Goal: Find specific page/section: Find specific page/section

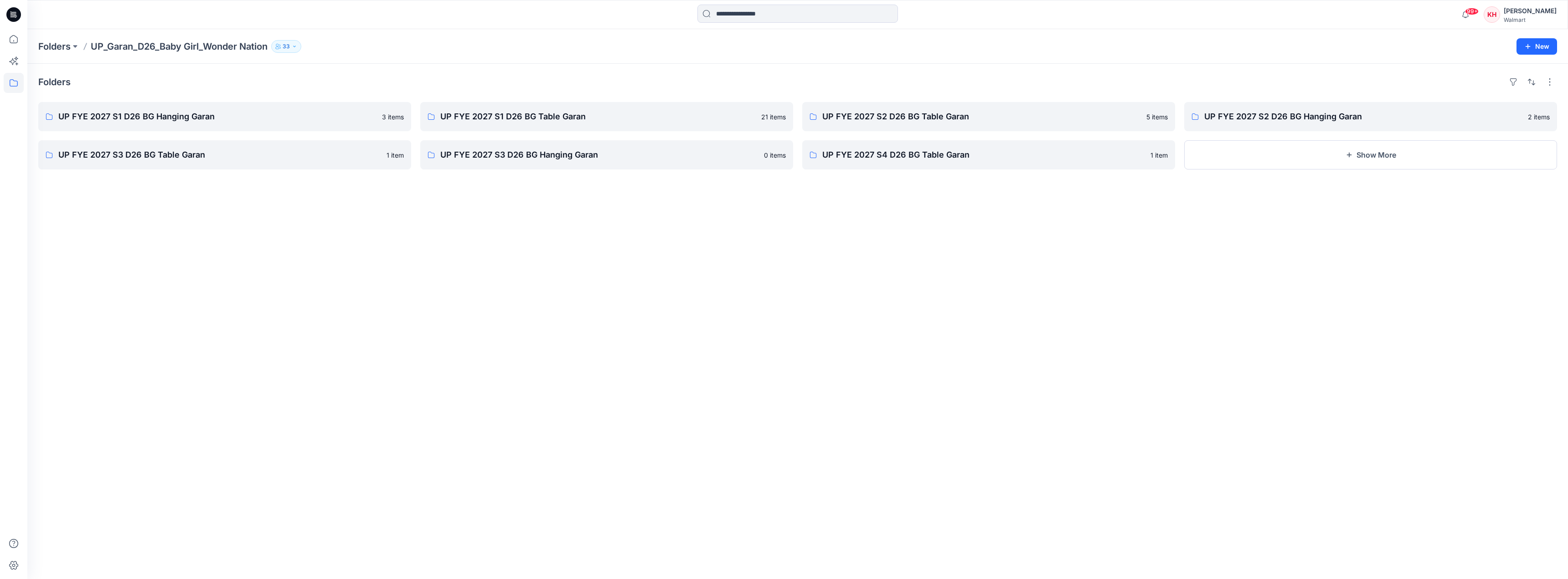
click at [58, 46] on p "Folders" at bounding box center [54, 46] width 32 height 13
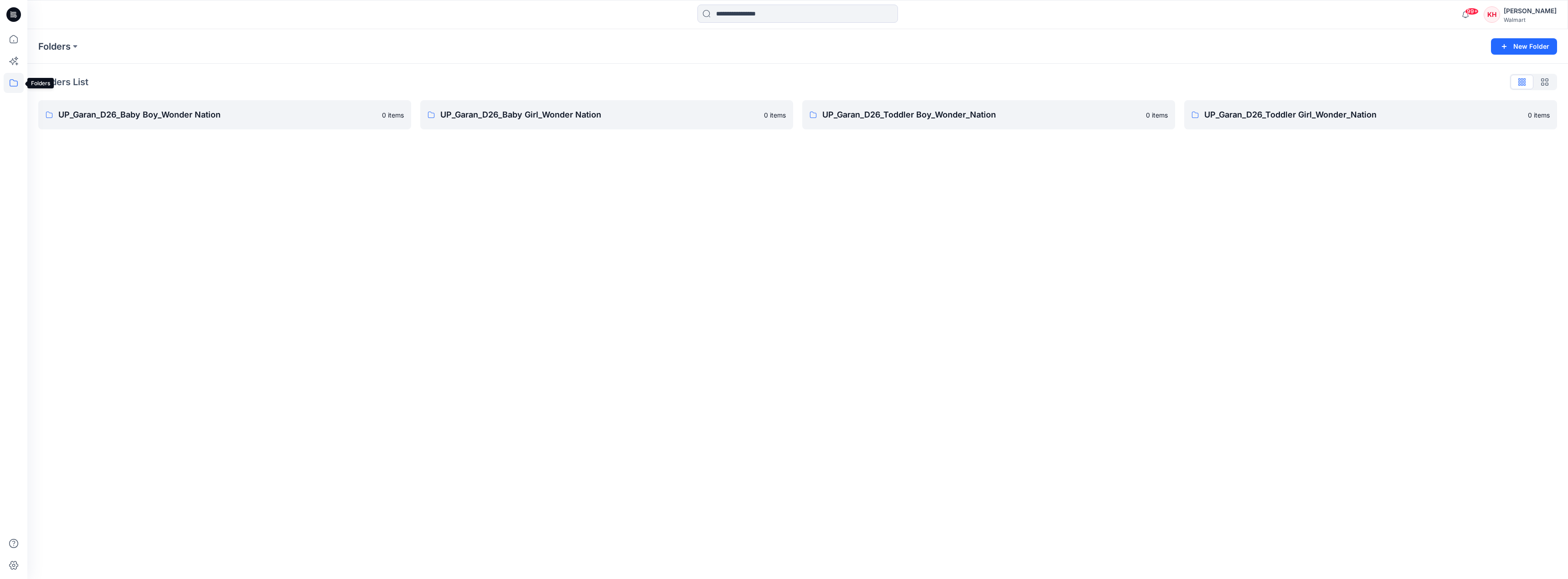
click at [10, 86] on icon at bounding box center [13, 83] width 20 height 20
click at [47, 73] on div at bounding box center [86, 71] width 104 height 18
click at [41, 73] on icon "button" at bounding box center [44, 71] width 7 height 7
drag, startPoint x: 123, startPoint y: 144, endPoint x: 119, endPoint y: 138, distance: 7.2
click at [121, 143] on div at bounding box center [99, 144] width 128 height 18
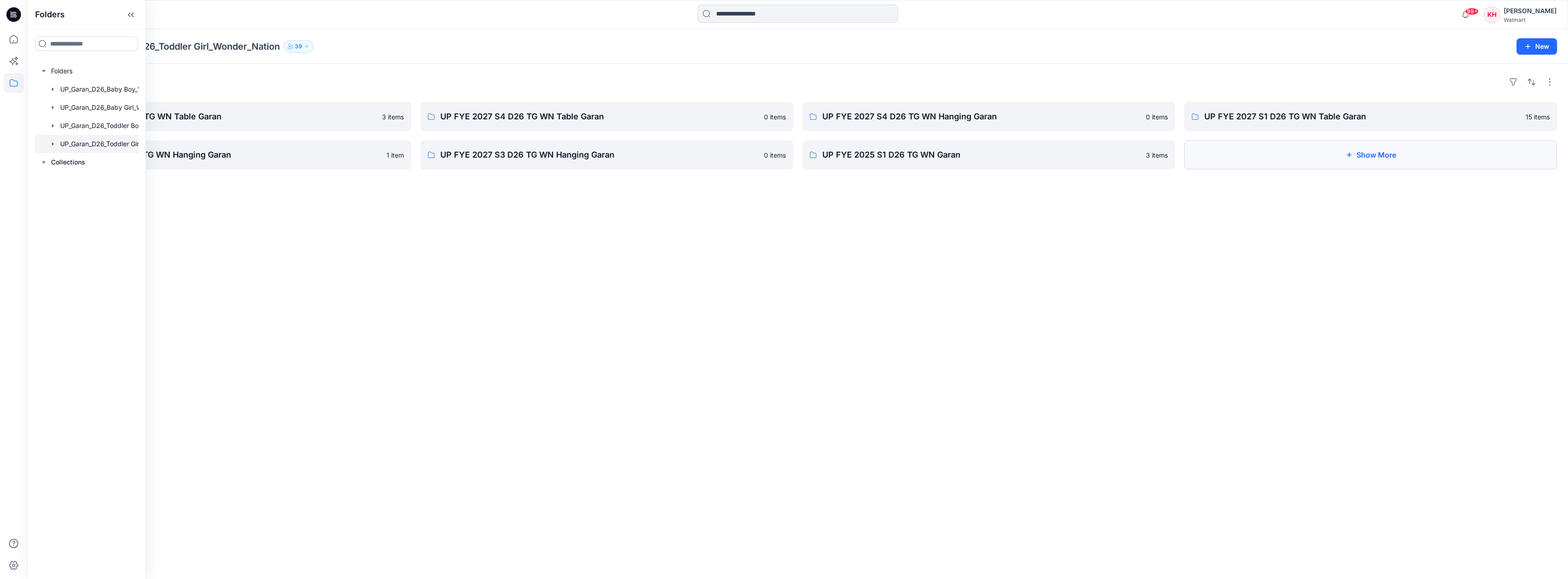
click at [1354, 157] on button "Show More" at bounding box center [1370, 155] width 373 height 29
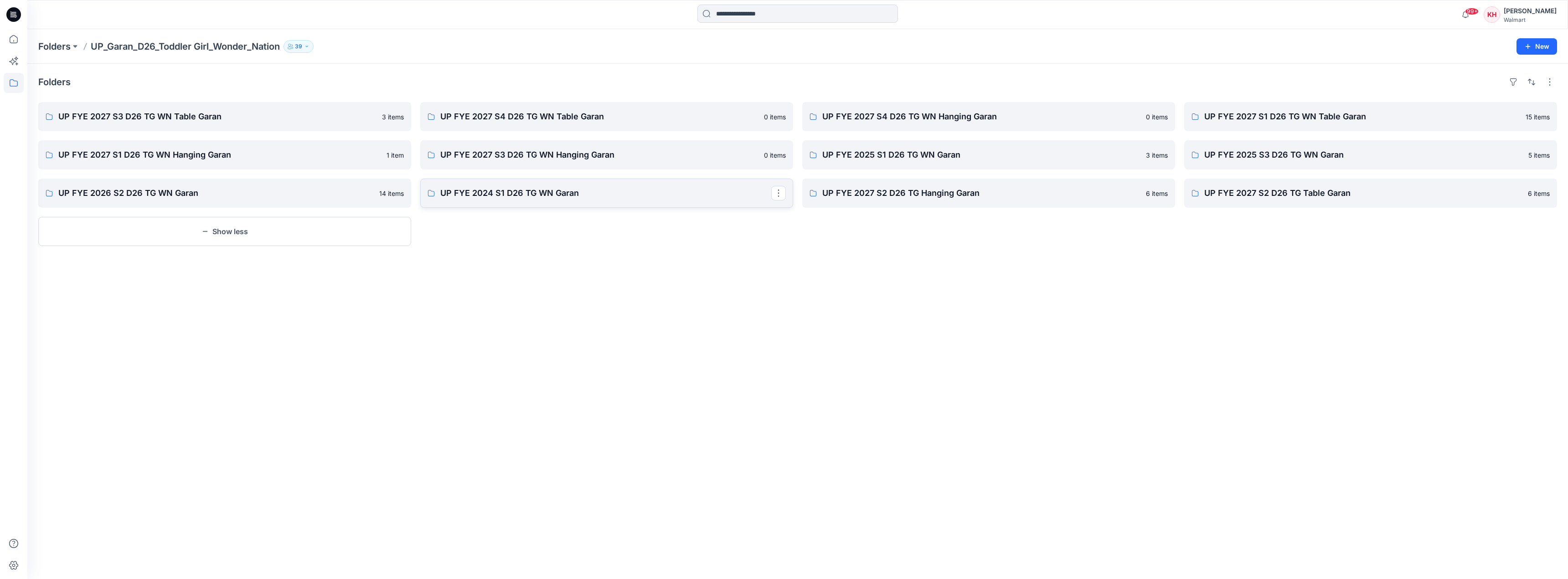
click at [526, 192] on p "UP FYE 2024 S1 D26 TG WN Garan" at bounding box center [606, 193] width 331 height 13
click at [1300, 115] on p "UP FYE 2027 S1 D26 TG WN Table Garan" at bounding box center [1370, 116] width 331 height 13
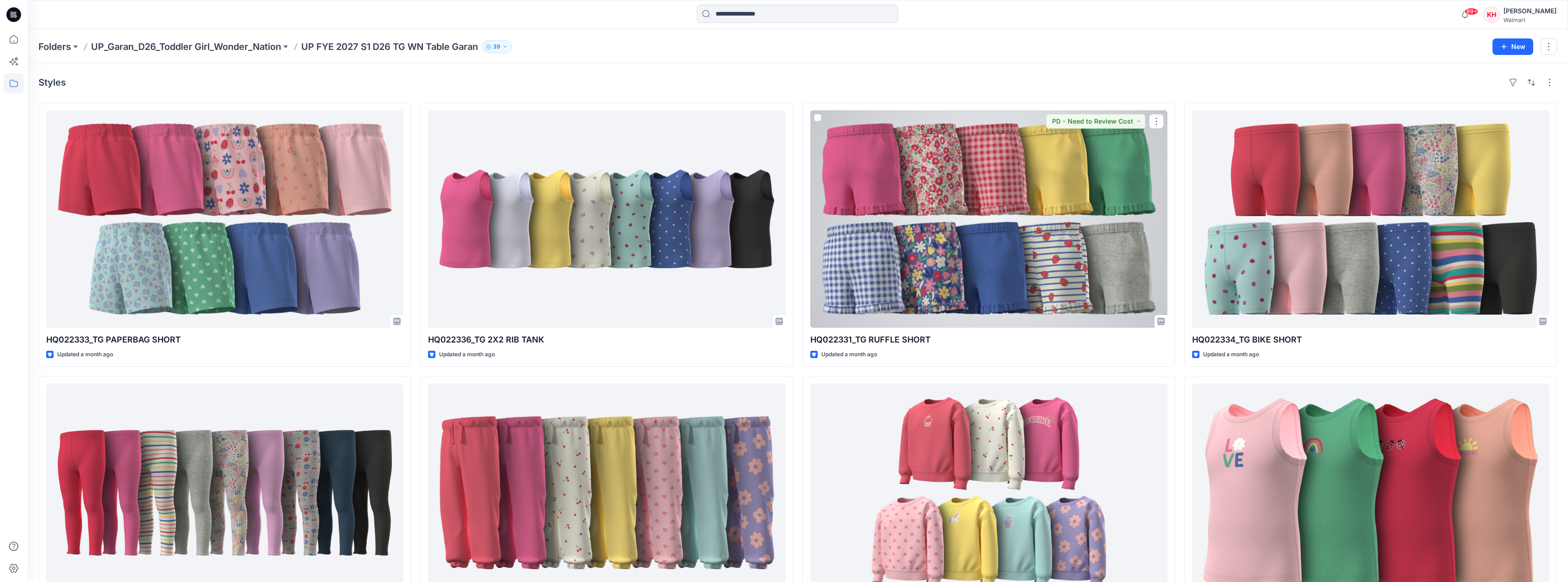
drag, startPoint x: 803, startPoint y: 330, endPoint x: 797, endPoint y: 335, distance: 7.8
click at [801, 345] on div "HQ022333_TG PAPERBAG SHORT Updated a month ago HQ022332_TG LEGGING Updated a mo…" at bounding box center [798, 508] width 1518 height 811
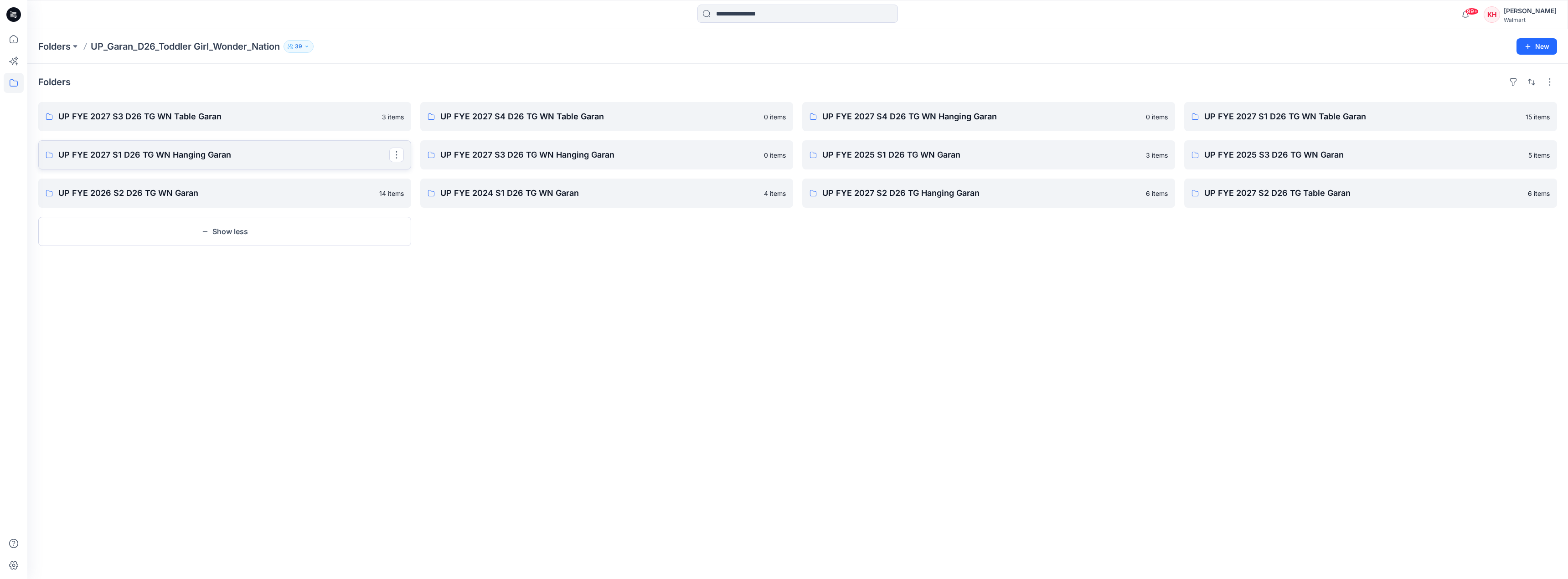
click at [205, 156] on p "UP FYE 2027 S1 D26 TG WN Hanging Garan" at bounding box center [224, 154] width 331 height 13
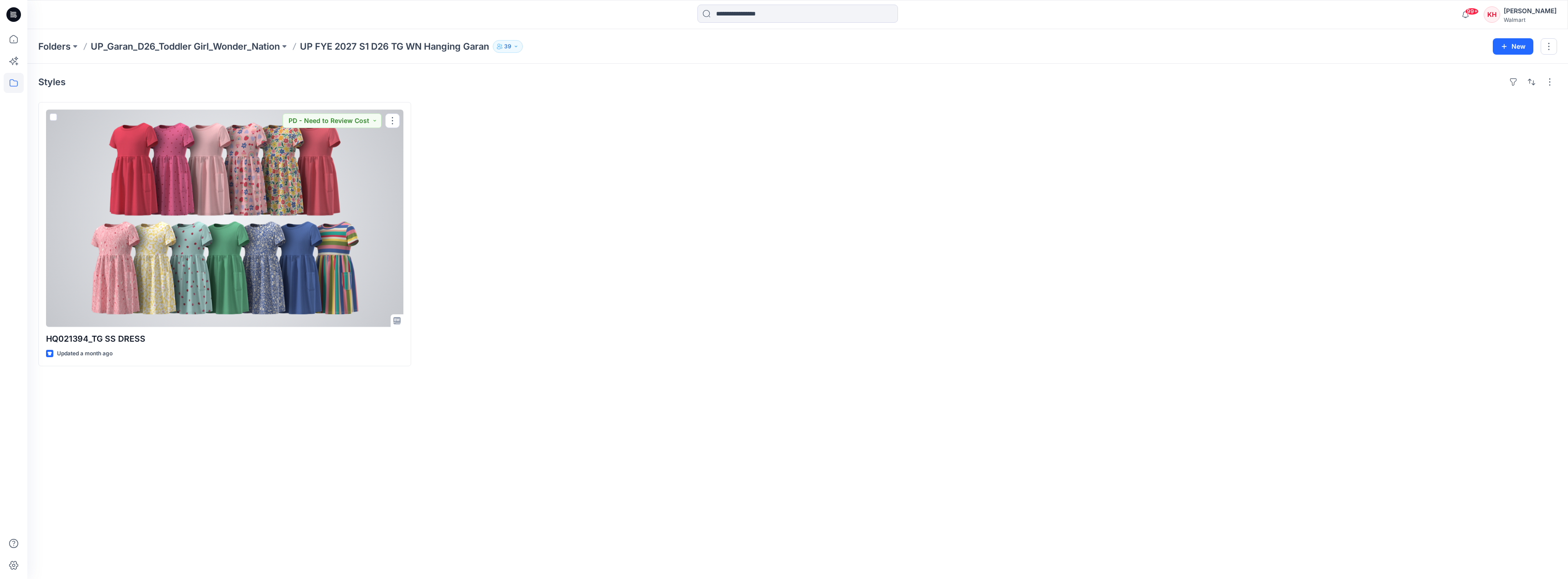
click at [332, 179] on div at bounding box center [225, 218] width 357 height 217
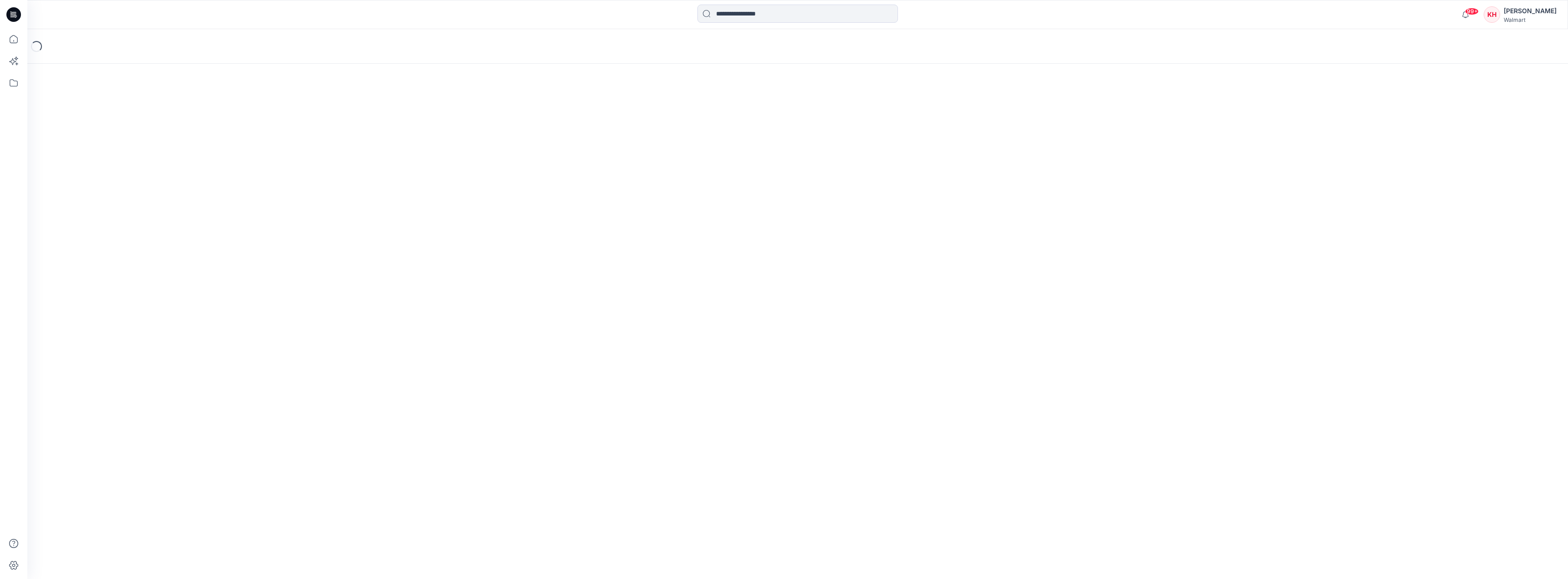
click at [329, 181] on div "Loading..." at bounding box center [797, 304] width 1541 height 550
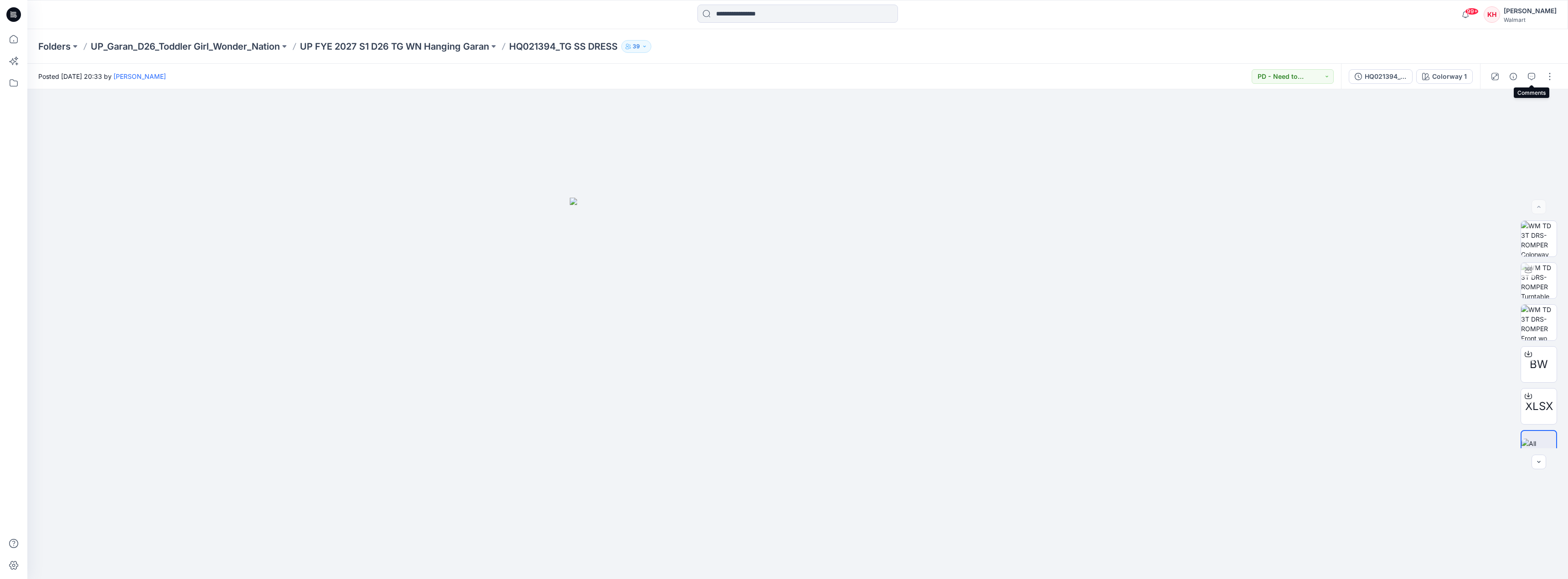
click at [1528, 80] on icon "button" at bounding box center [1531, 77] width 7 height 7
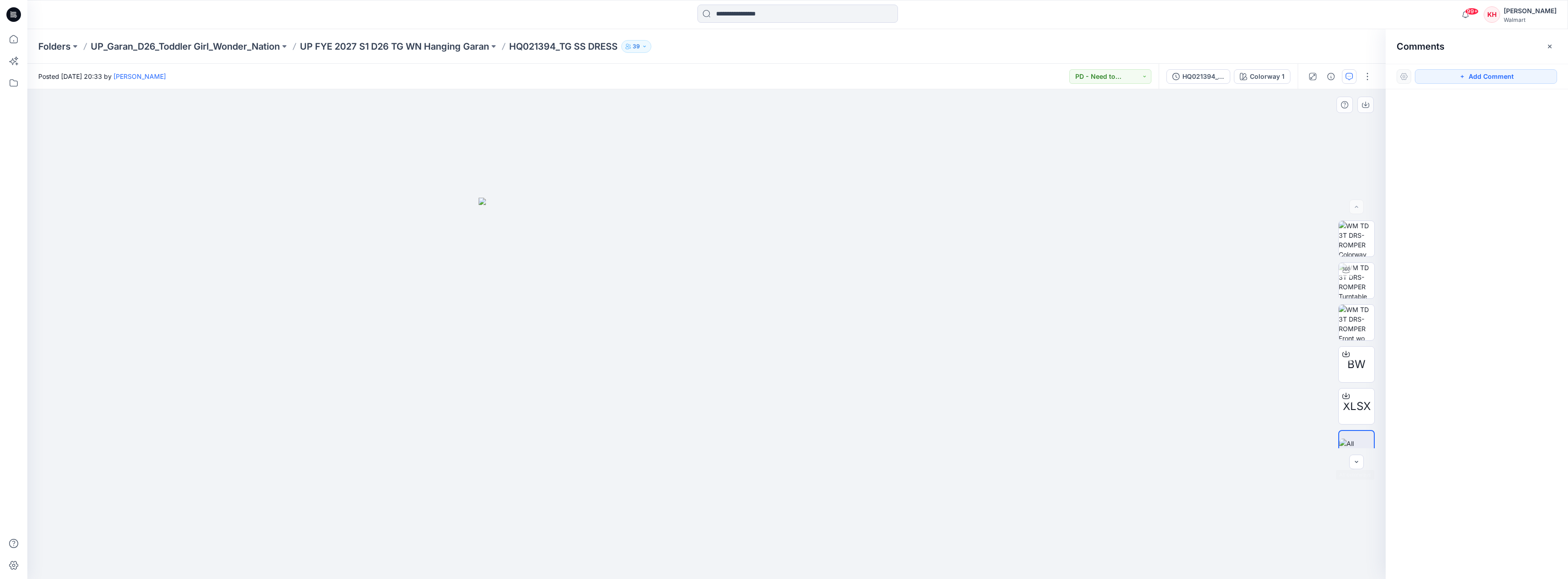
drag, startPoint x: 1371, startPoint y: 426, endPoint x: 1334, endPoint y: 442, distance: 40.3
click at [1339, 438] on div "BW XLSX" at bounding box center [1357, 334] width 37 height 227
